Goal: Information Seeking & Learning: Learn about a topic

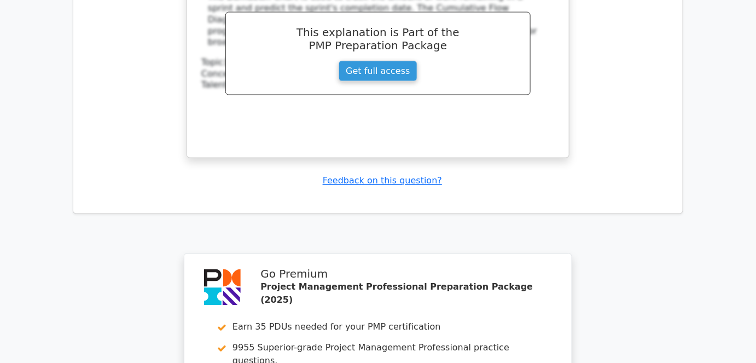
scroll to position [6168, 0]
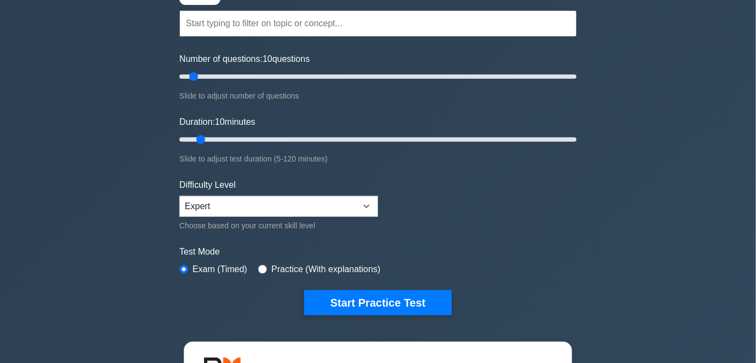
scroll to position [99, 0]
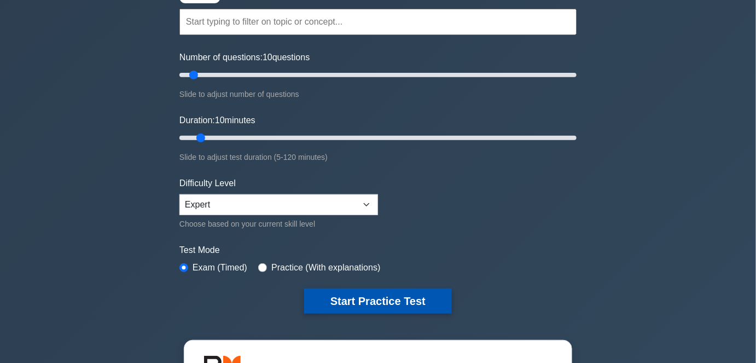
click at [350, 302] on button "Start Practice Test" at bounding box center [378, 300] width 148 height 25
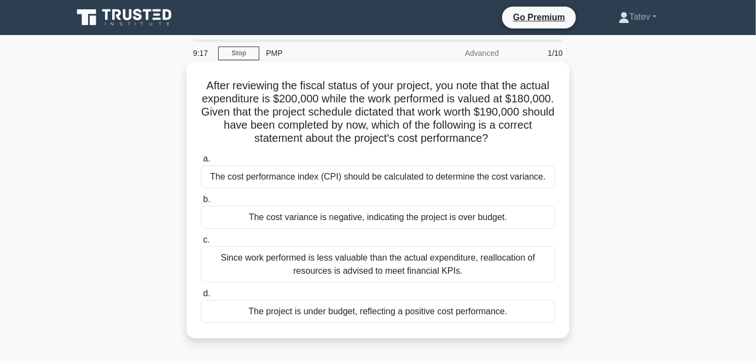
click at [446, 221] on div "The cost variance is negative, indicating the project is over budget." at bounding box center [378, 217] width 355 height 23
click at [201, 203] on input "b. The cost variance is negative, indicating the project is over budget." at bounding box center [201, 199] width 0 height 7
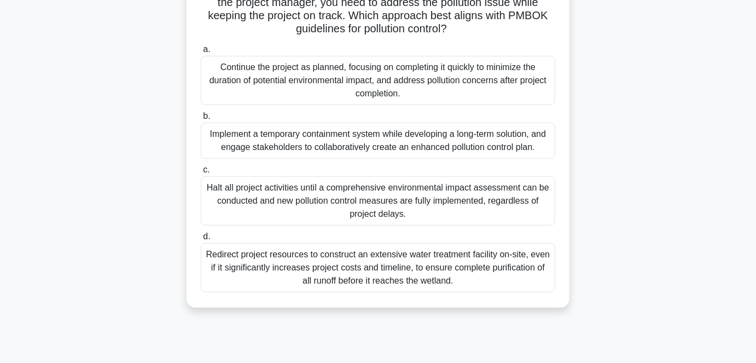
scroll to position [199, 0]
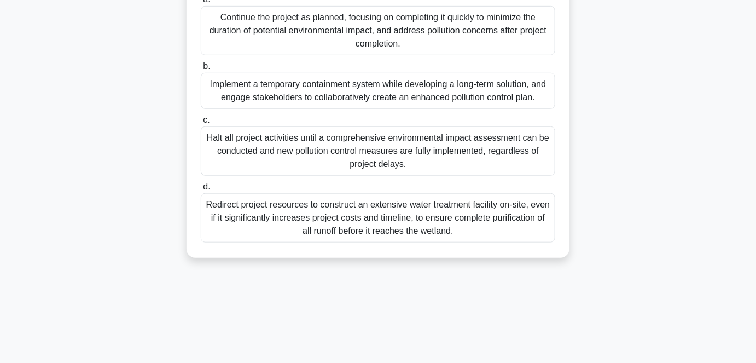
click at [428, 92] on div "Implement a temporary containment system while developing a long-term solution,…" at bounding box center [378, 91] width 355 height 36
click at [201, 70] on input "b. Implement a temporary containment system while developing a long-term soluti…" at bounding box center [201, 66] width 0 height 7
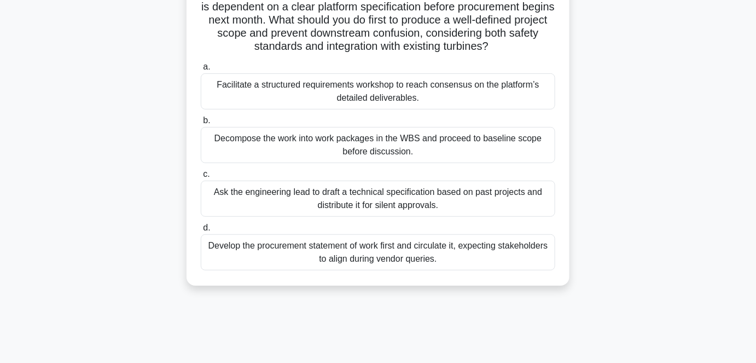
scroll to position [149, 0]
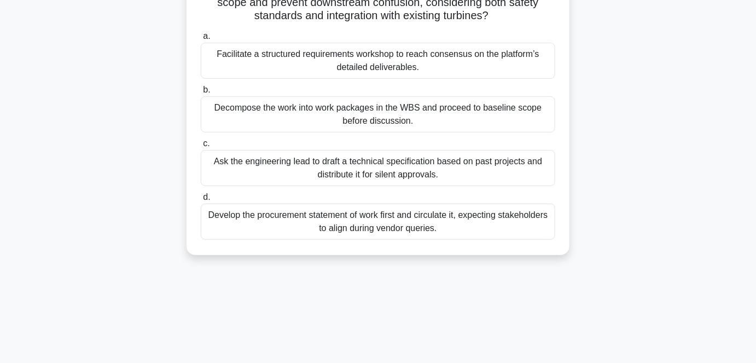
click at [394, 63] on div "Facilitate a structured requirements workshop to reach consensus on the platfor…" at bounding box center [378, 61] width 355 height 36
click at [201, 40] on input "a. Facilitate a structured requirements workshop to reach consensus on the plat…" at bounding box center [201, 36] width 0 height 7
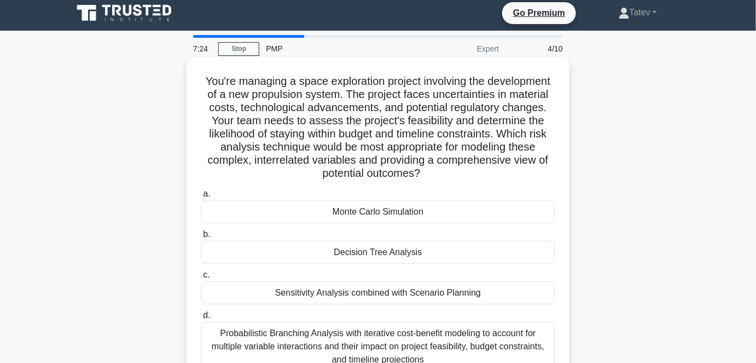
scroll to position [0, 0]
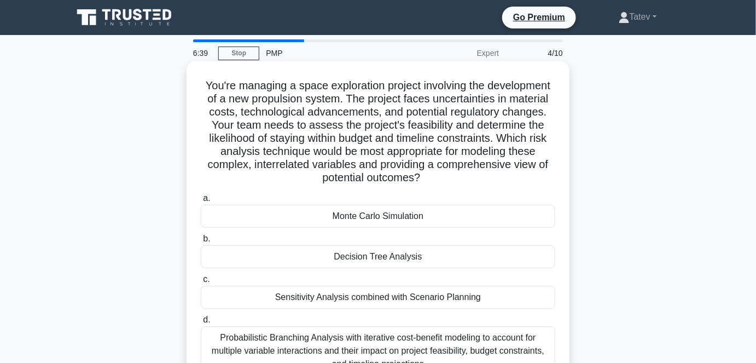
click at [351, 214] on div "Monte Carlo Simulation" at bounding box center [378, 216] width 355 height 23
click at [201, 202] on input "a. Monte Carlo Simulation" at bounding box center [201, 198] width 0 height 7
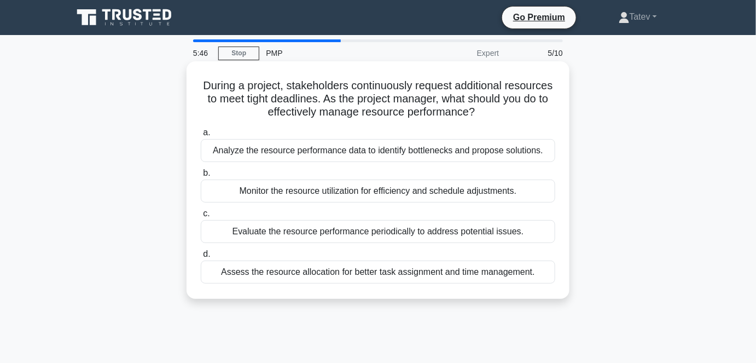
click at [382, 153] on div "Analyze the resource performance data to identify bottlenecks and propose solut…" at bounding box center [378, 150] width 355 height 23
click at [201, 136] on input "a. Analyze the resource performance data to identify bottlenecks and propose so…" at bounding box center [201, 132] width 0 height 7
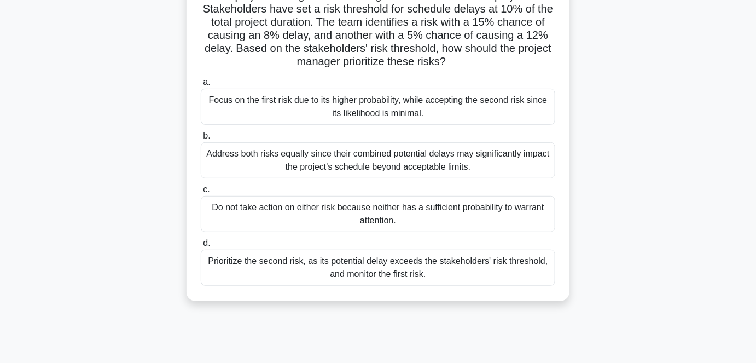
scroll to position [99, 0]
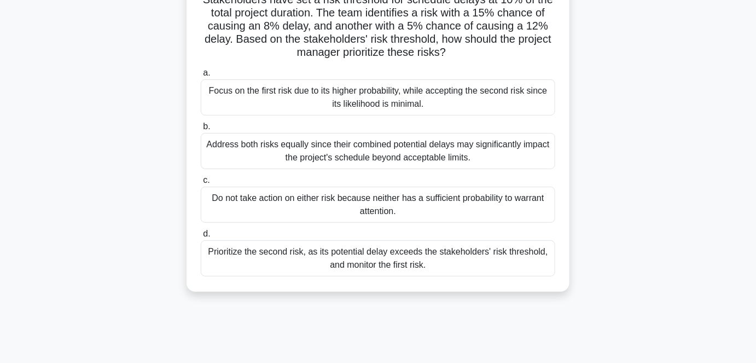
click at [385, 270] on div "Prioritize the second risk, as its potential delay exceeds the stakeholders' ri…" at bounding box center [378, 258] width 355 height 36
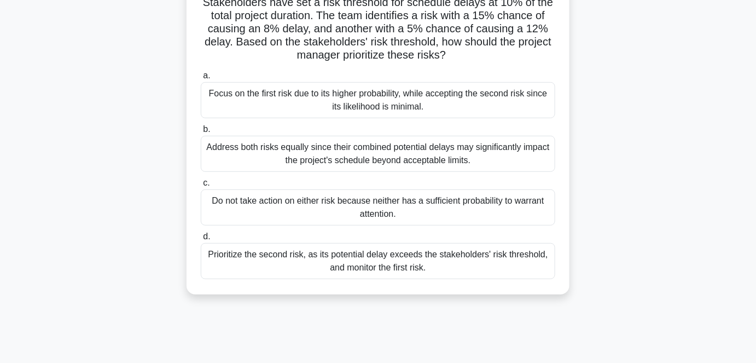
click at [724, 298] on main "3:46 Stop PMP Master 6/10 A project manager is overseeing a critical infrastruc…" at bounding box center [378, 214] width 756 height 556
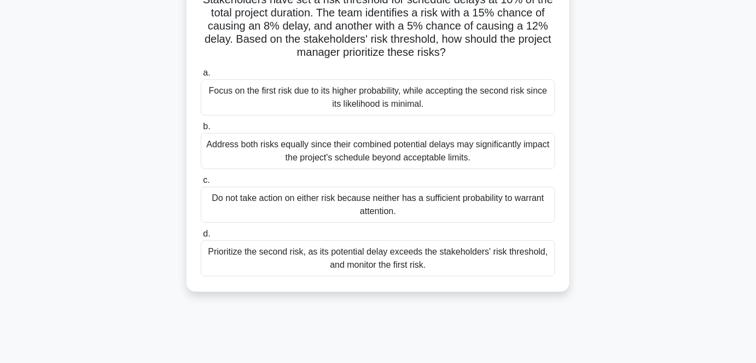
click at [503, 109] on div "Focus on the first risk due to its higher probability, while accepting the seco…" at bounding box center [378, 97] width 355 height 36
click at [201, 77] on input "a. Focus on the first risk due to its higher probability, while accepting the s…" at bounding box center [201, 72] width 0 height 7
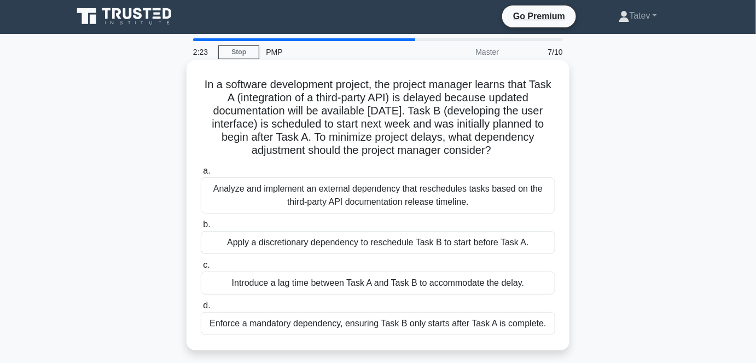
scroll to position [0, 0]
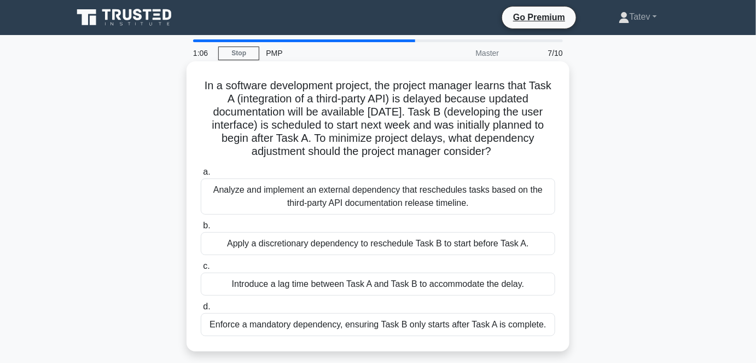
click at [289, 289] on div "Introduce a lag time between Task A and Task B to accommodate the delay." at bounding box center [378, 283] width 355 height 23
click at [201, 270] on input "c. Introduce a lag time between Task A and Task B to accommodate the delay." at bounding box center [201, 266] width 0 height 7
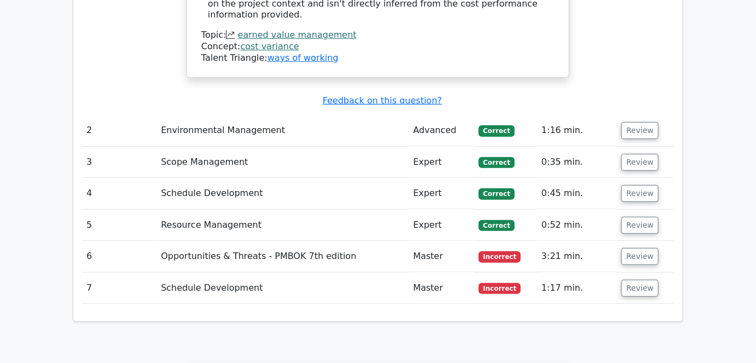
scroll to position [1442, 0]
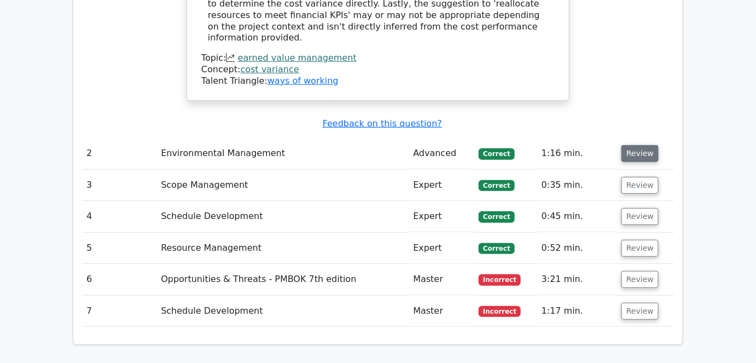
click at [628, 145] on button "Review" at bounding box center [640, 153] width 37 height 17
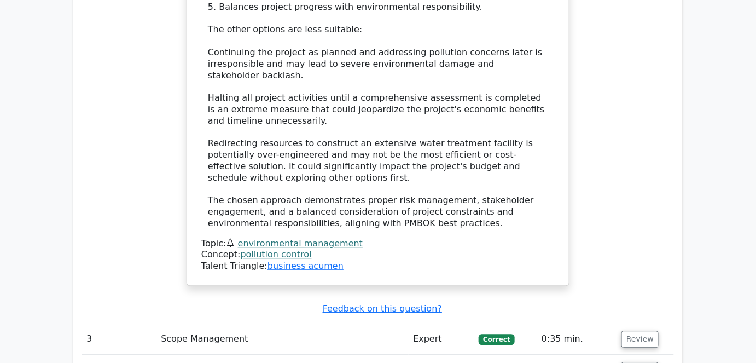
scroll to position [2189, 0]
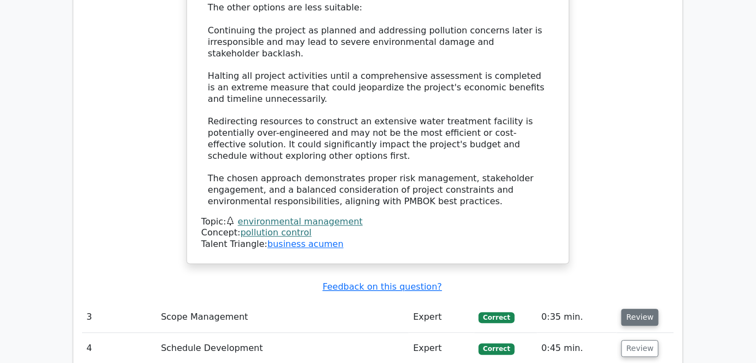
click at [635, 309] on button "Review" at bounding box center [640, 317] width 37 height 17
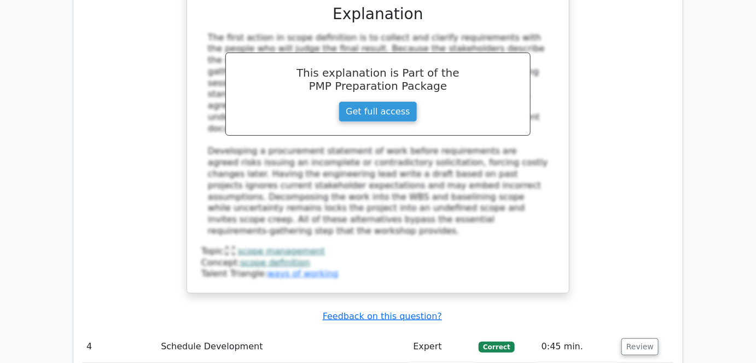
scroll to position [2885, 0]
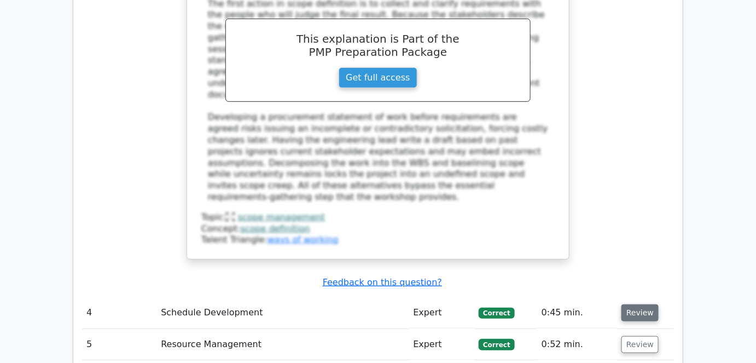
click at [640, 304] on button "Review" at bounding box center [640, 312] width 37 height 17
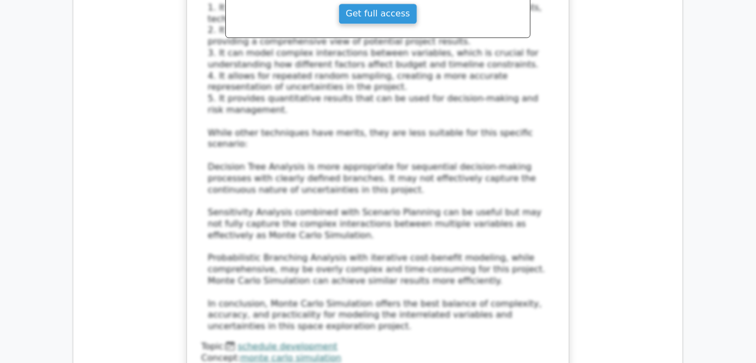
scroll to position [3681, 0]
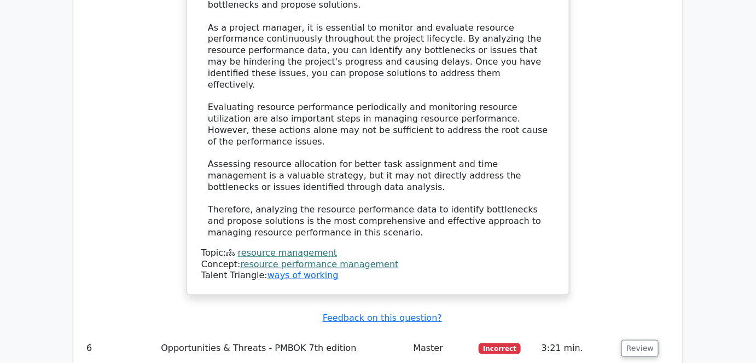
scroll to position [4377, 0]
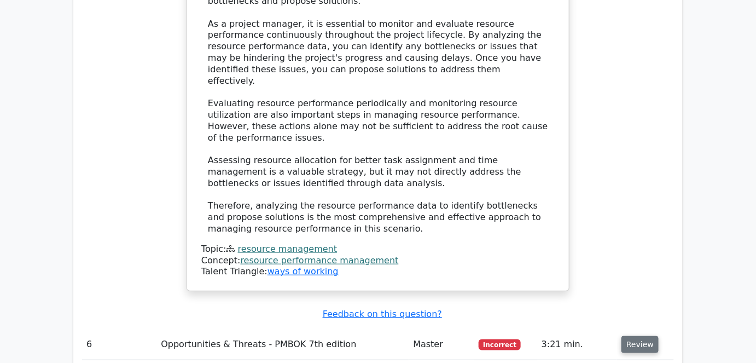
click at [636, 336] on button "Review" at bounding box center [640, 344] width 37 height 17
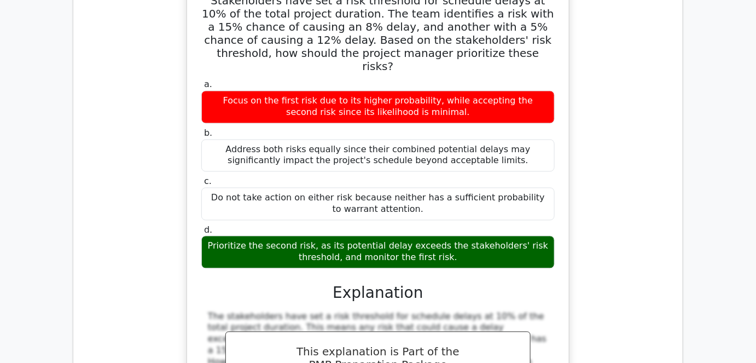
scroll to position [4875, 0]
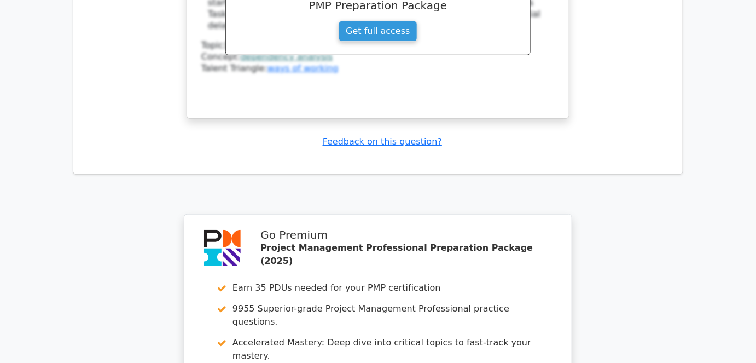
scroll to position [5717, 0]
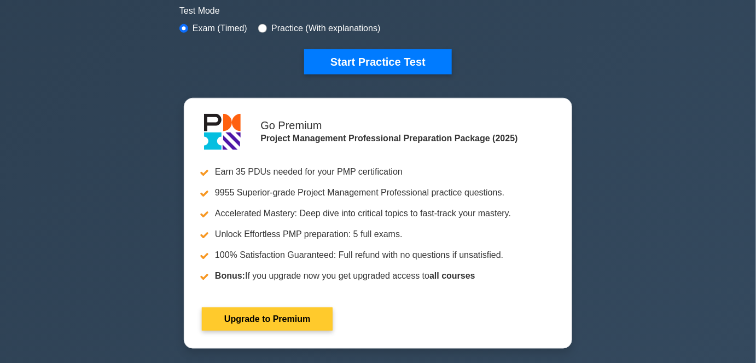
scroll to position [348, 0]
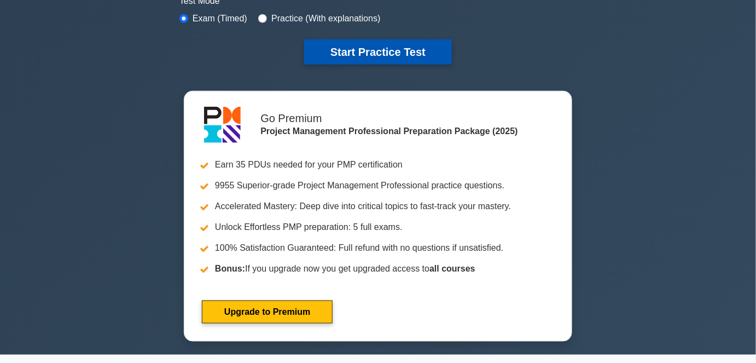
click at [365, 53] on button "Start Practice Test" at bounding box center [378, 51] width 148 height 25
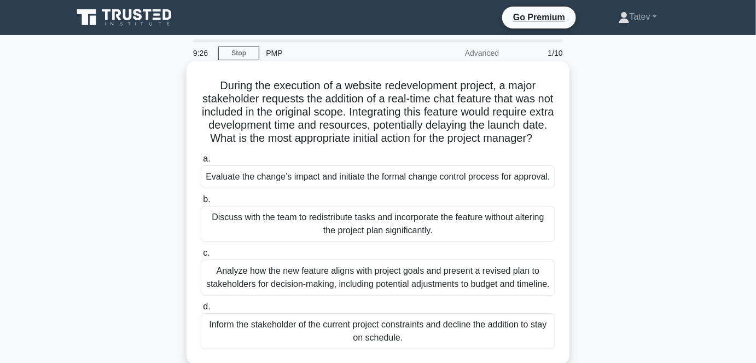
click at [381, 187] on div "Evaluate the change’s impact and initiate the formal change control process for…" at bounding box center [378, 176] width 355 height 23
click at [201, 163] on input "a. Evaluate the change’s impact and initiate the formal change control process …" at bounding box center [201, 158] width 0 height 7
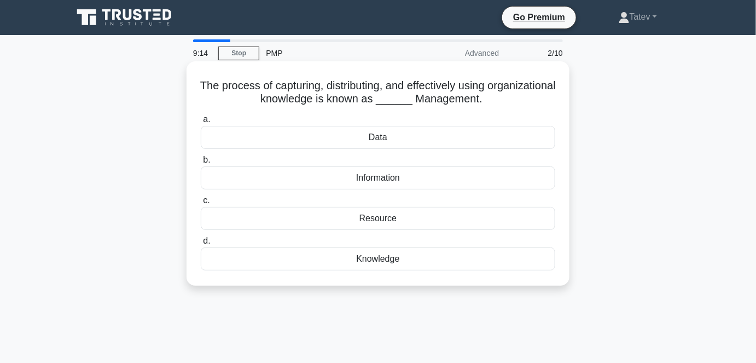
click at [397, 260] on div "Knowledge" at bounding box center [378, 258] width 355 height 23
click at [201, 245] on input "d. Knowledge" at bounding box center [201, 240] width 0 height 7
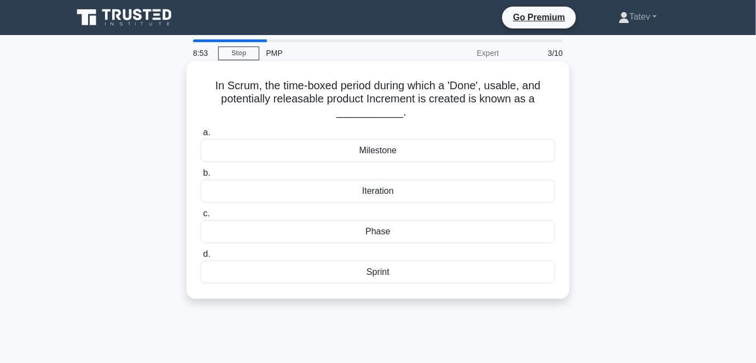
click at [376, 270] on div "Sprint" at bounding box center [378, 271] width 355 height 23
click at [201, 258] on input "d. Sprint" at bounding box center [201, 254] width 0 height 7
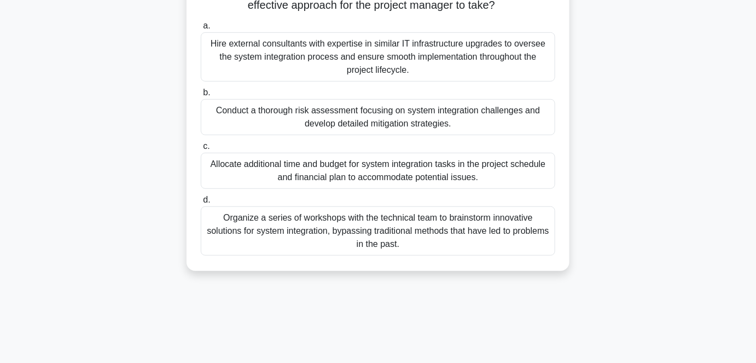
scroll to position [149, 0]
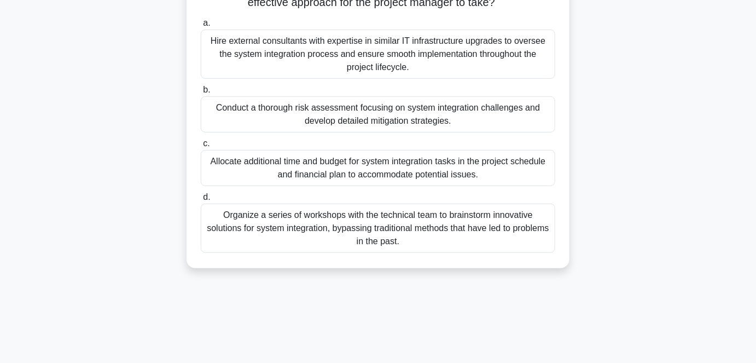
click at [397, 118] on div "Conduct a thorough risk assessment focusing on system integration challenges an…" at bounding box center [378, 114] width 355 height 36
click at [201, 94] on input "b. Conduct a thorough risk assessment focusing on system integration challenges…" at bounding box center [201, 89] width 0 height 7
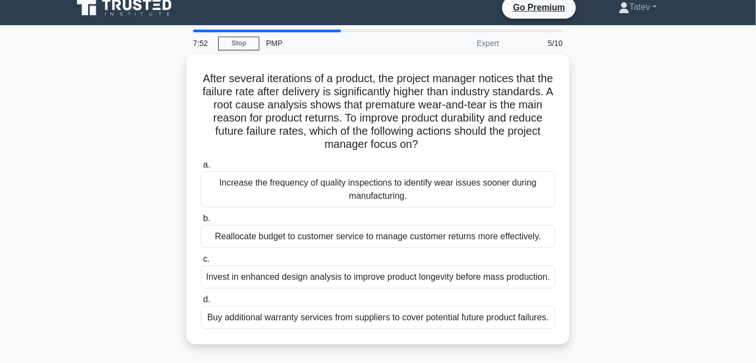
scroll to position [0, 0]
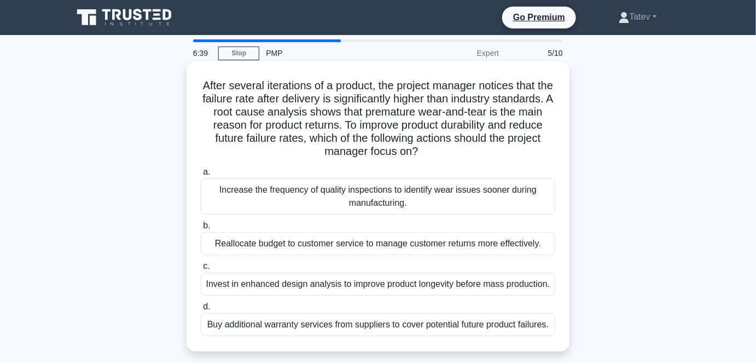
click at [422, 287] on div "Invest in enhanced design analysis to improve product longevity before mass pro…" at bounding box center [378, 283] width 355 height 23
click at [201, 270] on input "c. Invest in enhanced design analysis to improve product longevity before mass …" at bounding box center [201, 266] width 0 height 7
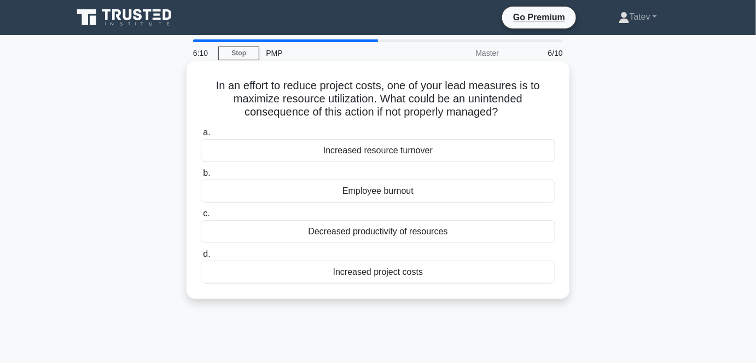
click at [379, 199] on div "Employee burnout" at bounding box center [378, 190] width 355 height 23
click at [201, 177] on input "b. Employee burnout" at bounding box center [201, 173] width 0 height 7
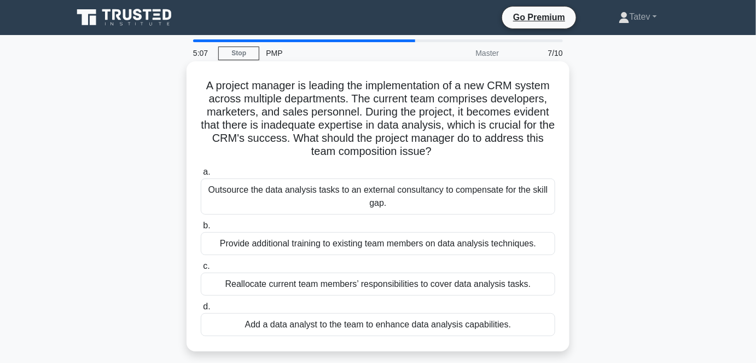
click at [330, 247] on div "Provide additional training to existing team members on data analysis technique…" at bounding box center [378, 243] width 355 height 23
click at [201, 229] on input "b. Provide additional training to existing team members on data analysis techni…" at bounding box center [201, 225] width 0 height 7
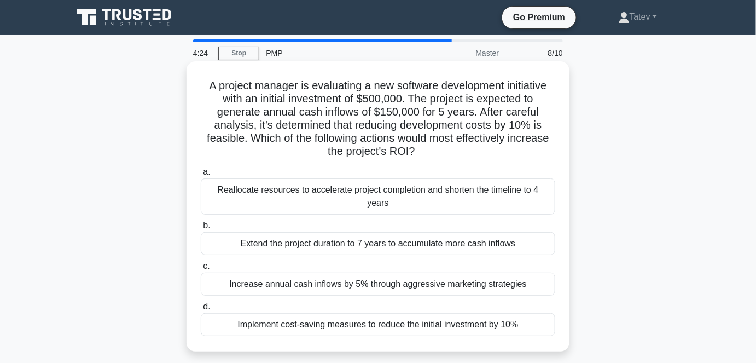
click at [397, 313] on div "Implement cost-saving measures to reduce the initial investment by 10%" at bounding box center [378, 324] width 355 height 23
click at [201, 310] on input "d. Implement cost-saving measures to reduce the initial investment by 10%" at bounding box center [201, 306] width 0 height 7
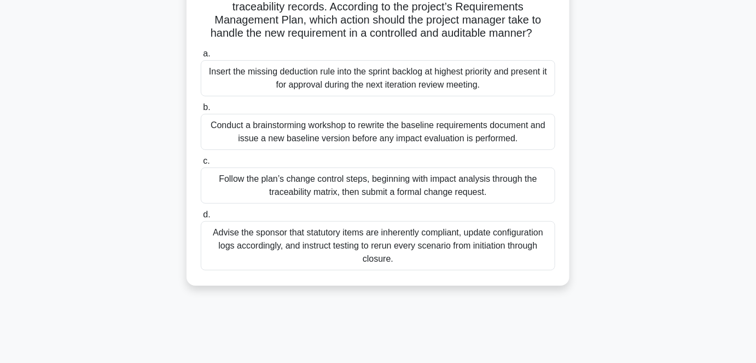
scroll to position [149, 0]
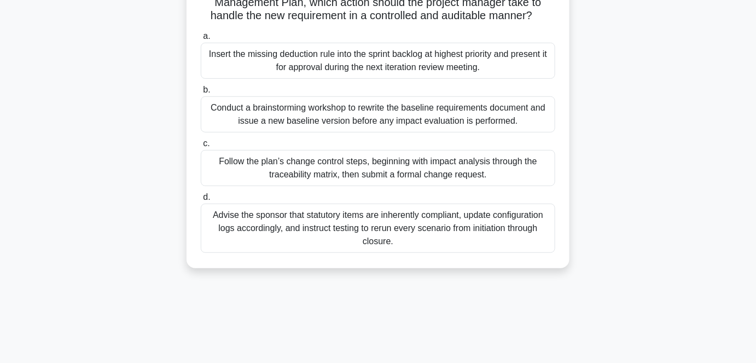
click at [378, 173] on div "Follow the plan’s change control steps, beginning with impact analysis through …" at bounding box center [378, 168] width 355 height 36
click at [201, 147] on input "c. Follow the plan’s change control steps, beginning with impact analysis throu…" at bounding box center [201, 143] width 0 height 7
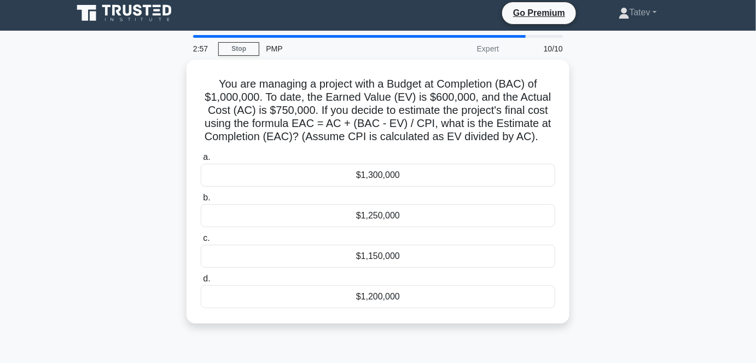
scroll to position [0, 0]
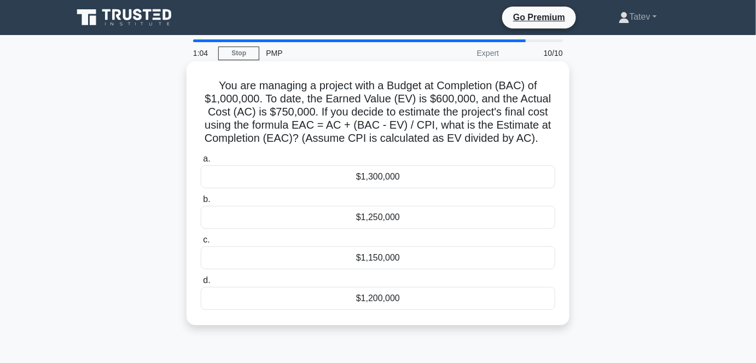
click at [455, 220] on div "$1,250,000" at bounding box center [378, 217] width 355 height 23
click at [201, 203] on input "b. $1,250,000" at bounding box center [201, 199] width 0 height 7
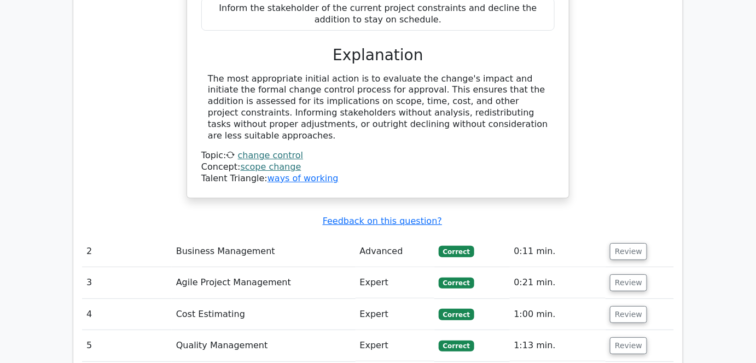
scroll to position [1343, 0]
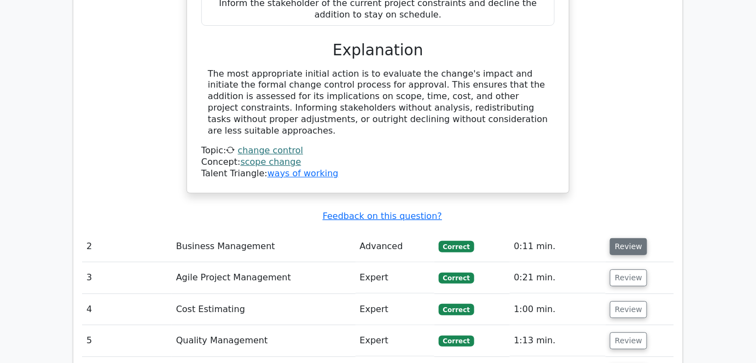
click at [635, 238] on button "Review" at bounding box center [628, 246] width 37 height 17
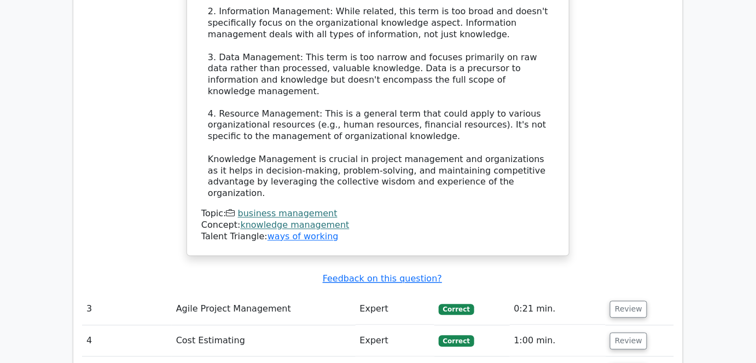
scroll to position [1989, 0]
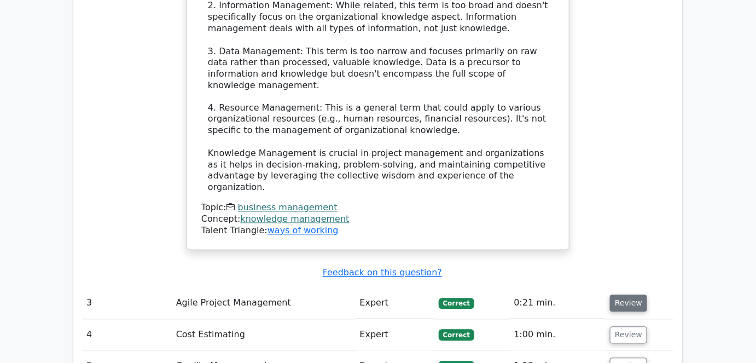
click at [630, 295] on button "Review" at bounding box center [628, 303] width 37 height 17
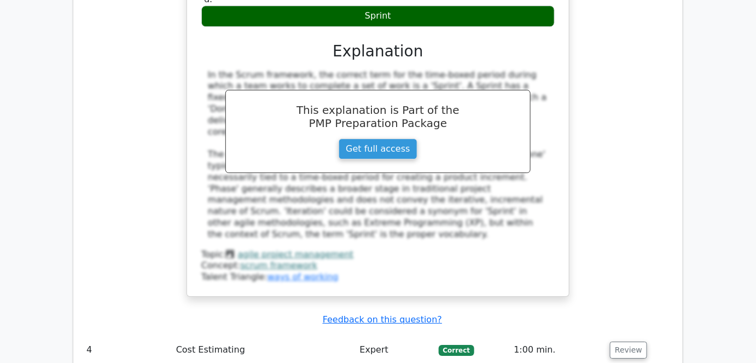
scroll to position [2537, 0]
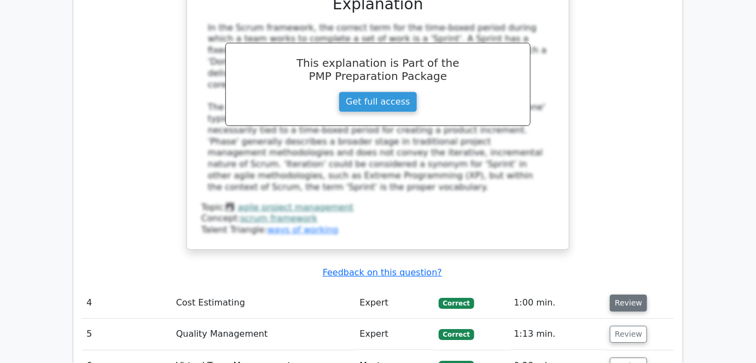
click at [627, 294] on button "Review" at bounding box center [628, 302] width 37 height 17
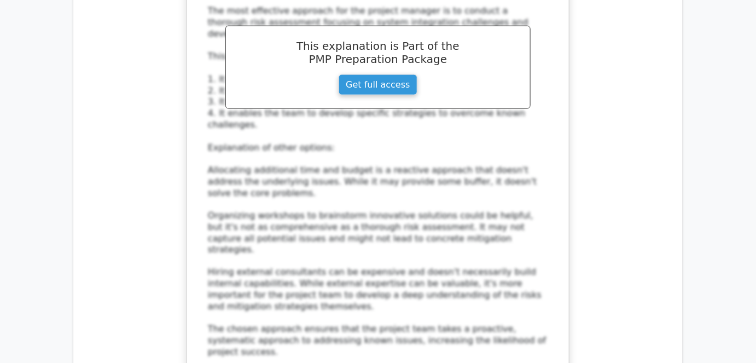
scroll to position [3283, 0]
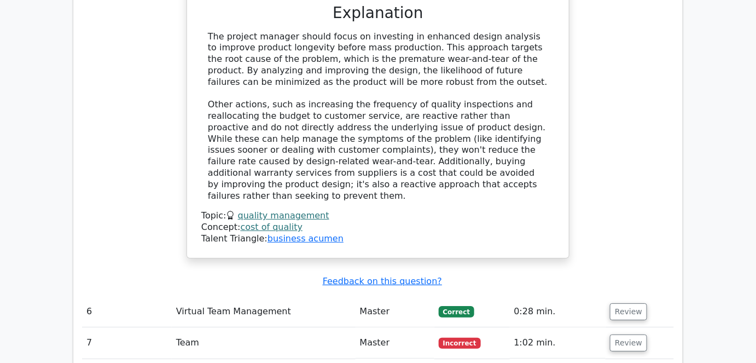
scroll to position [4029, 0]
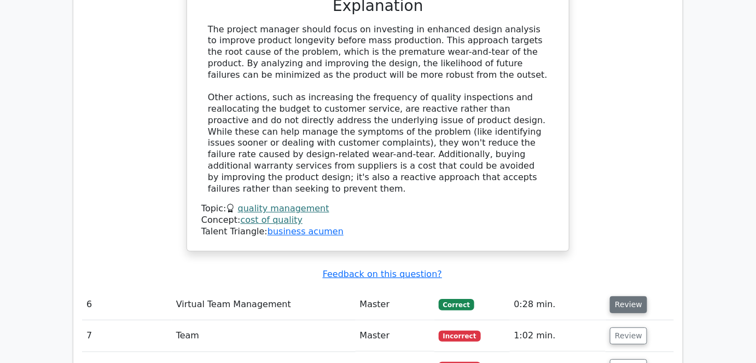
click at [624, 296] on button "Review" at bounding box center [628, 304] width 37 height 17
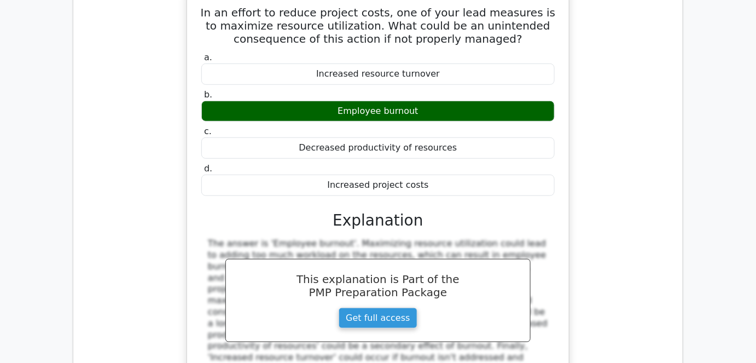
scroll to position [4377, 0]
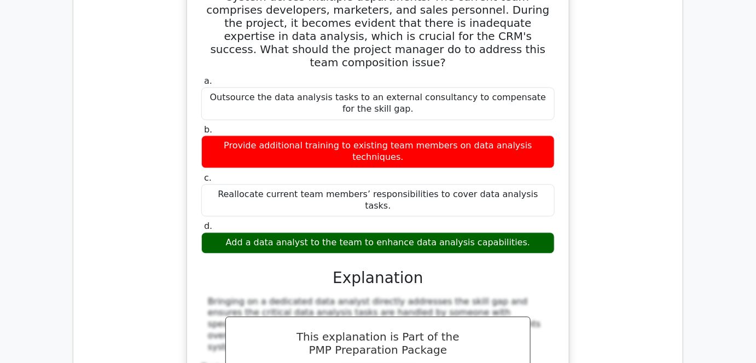
scroll to position [4924, 0]
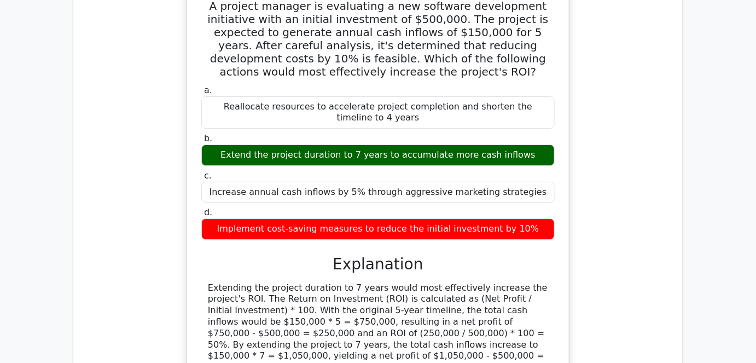
scroll to position [5472, 0]
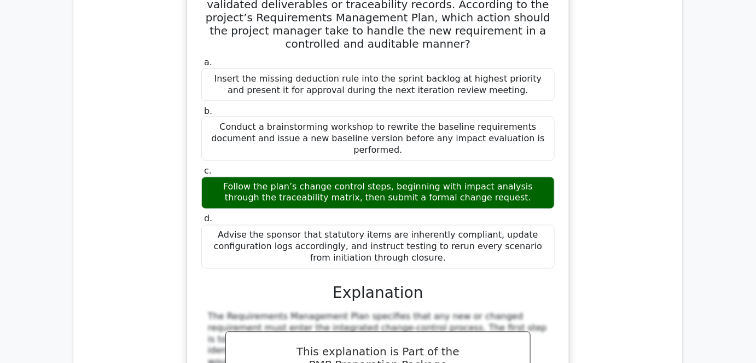
scroll to position [6068, 0]
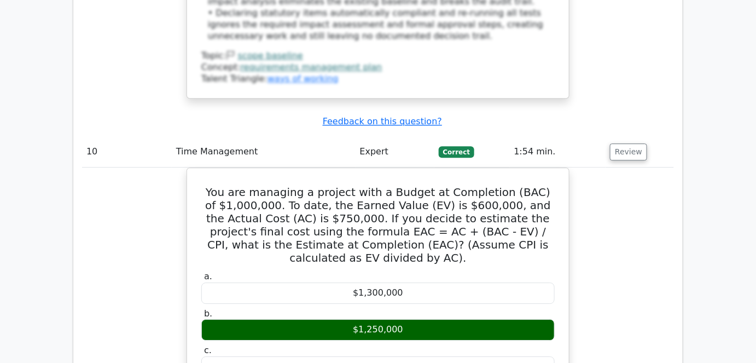
scroll to position [6566, 0]
